Goal: Task Accomplishment & Management: Manage account settings

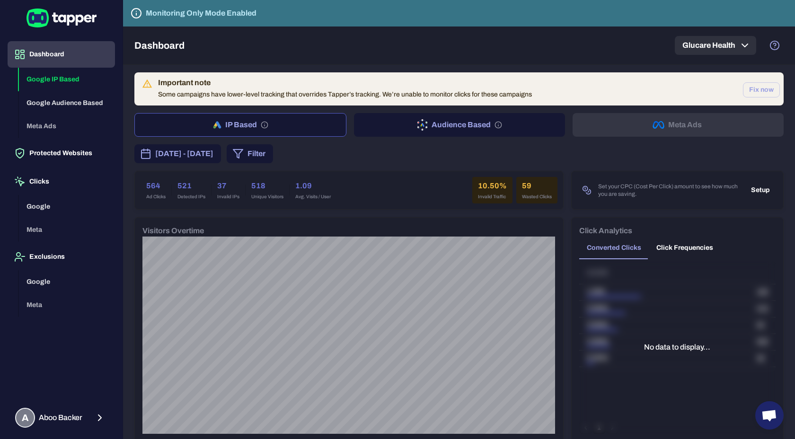
click at [731, 48] on button "Glucare Health" at bounding box center [715, 45] width 81 height 19
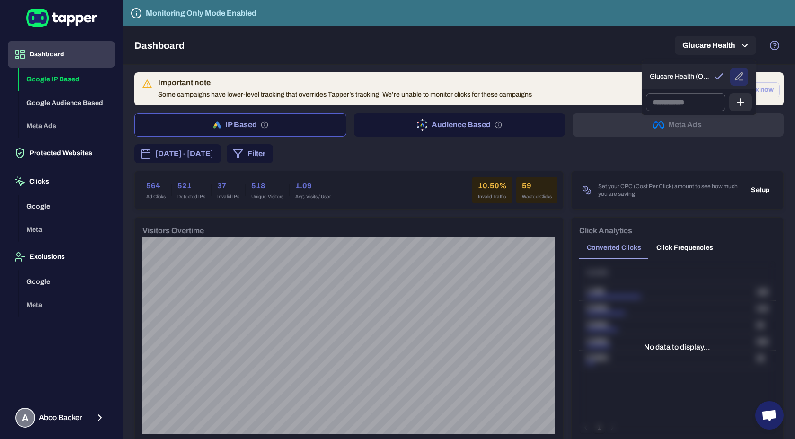
click at [742, 78] on icon "button" at bounding box center [739, 76] width 10 height 10
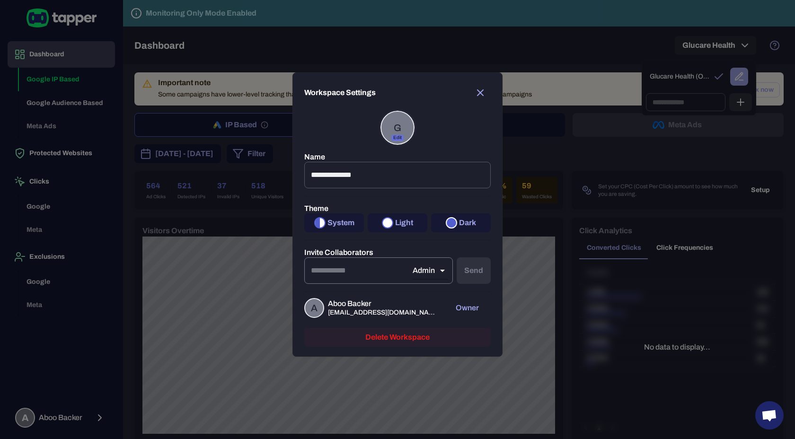
click at [347, 273] on input "email" at bounding box center [358, 270] width 108 height 26
type input "**********"
click at [471, 272] on button "Send" at bounding box center [474, 270] width 34 height 26
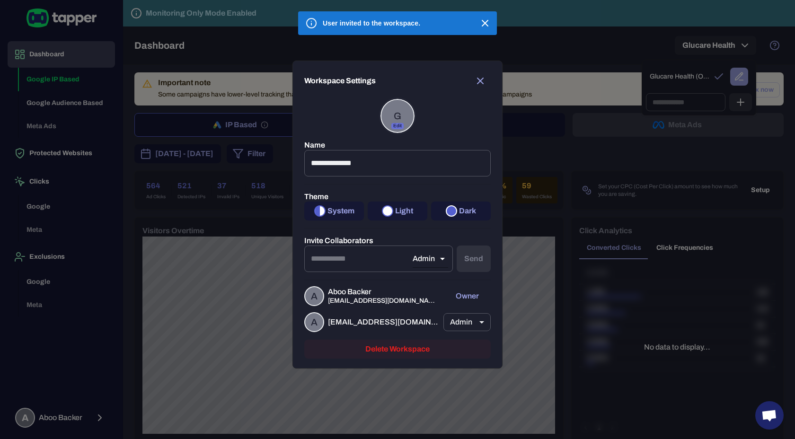
click at [477, 79] on icon "button" at bounding box center [480, 80] width 11 height 11
